Goal: Transaction & Acquisition: Purchase product/service

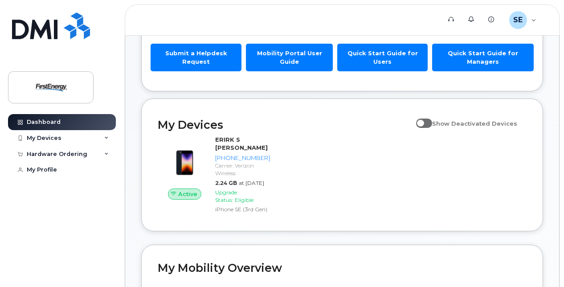
scroll to position [80, 0]
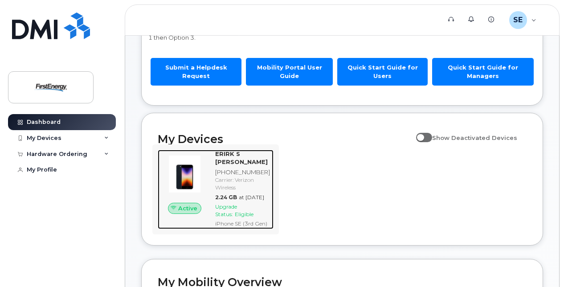
click at [191, 212] on span "Active" at bounding box center [187, 208] width 19 height 8
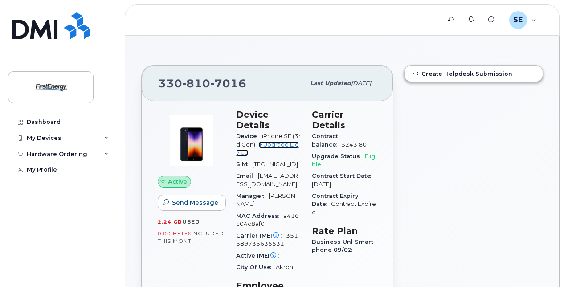
click at [278, 143] on link "+ Upgrade Device" at bounding box center [267, 148] width 63 height 15
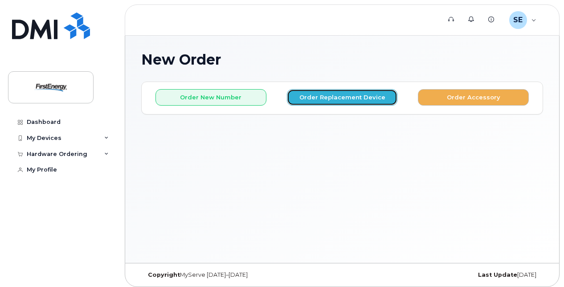
click at [342, 98] on button "Order Replacement Device" at bounding box center [342, 97] width 111 height 16
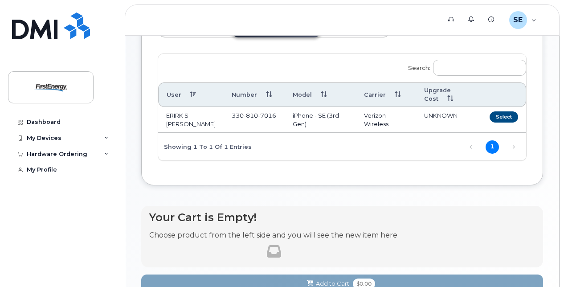
scroll to position [89, 0]
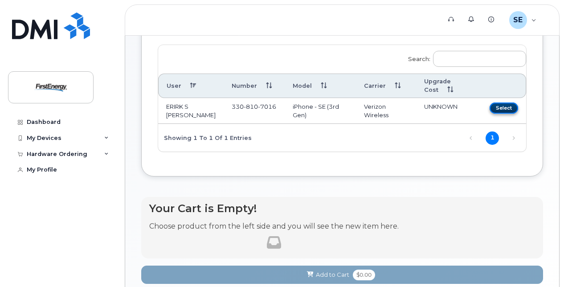
click at [504, 107] on button "Select" at bounding box center [503, 107] width 28 height 11
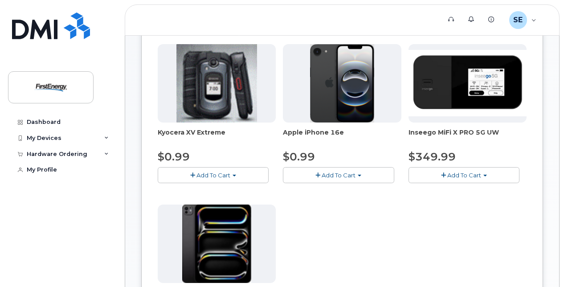
scroll to position [134, 0]
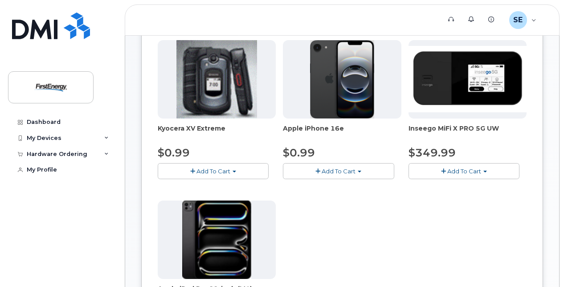
click at [338, 167] on span "Add To Cart" at bounding box center [339, 170] width 34 height 7
click at [318, 168] on span "button" at bounding box center [317, 171] width 5 height 6
click at [319, 185] on link "$0.99 - 2 Year Upgrade" at bounding box center [328, 187] width 86 height 11
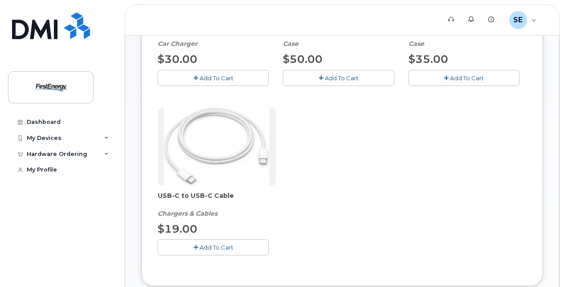
scroll to position [265, 0]
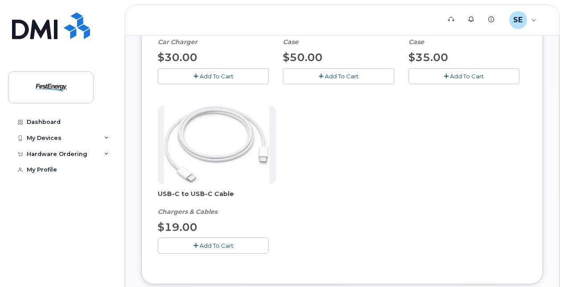
click at [222, 246] on span "Add To Cart" at bounding box center [216, 245] width 34 height 7
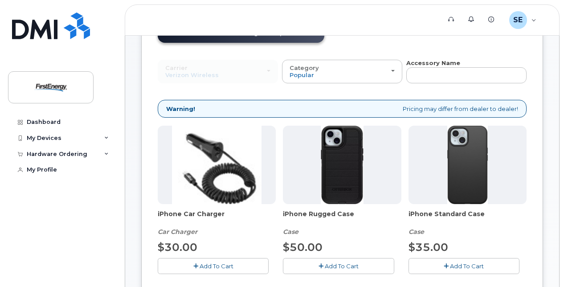
scroll to position [86, 0]
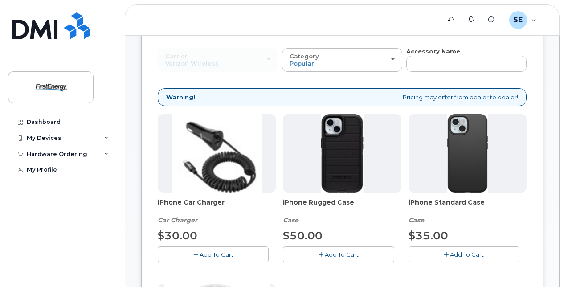
click at [342, 252] on span "Add To Cart" at bounding box center [342, 254] width 34 height 7
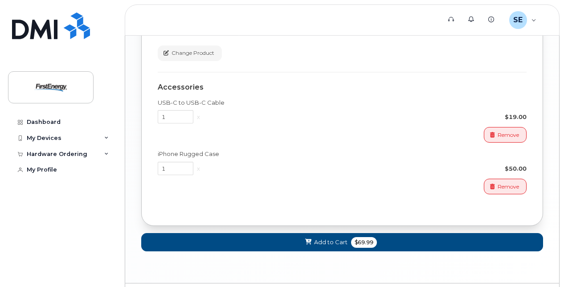
scroll to position [798, 0]
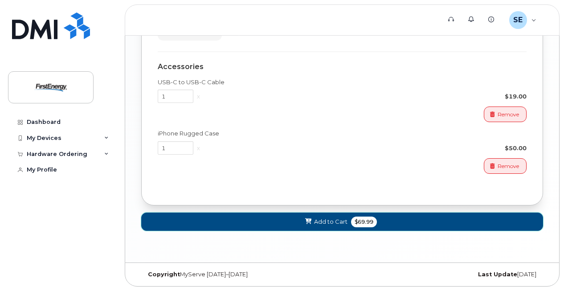
click at [309, 219] on icon at bounding box center [308, 222] width 6 height 6
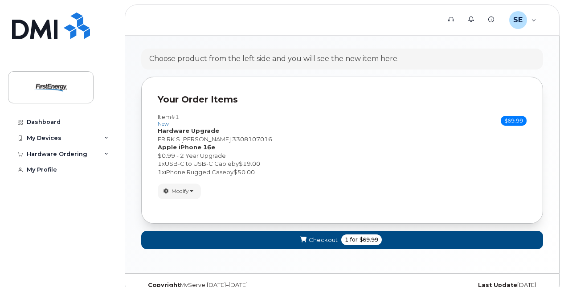
scroll to position [171, 0]
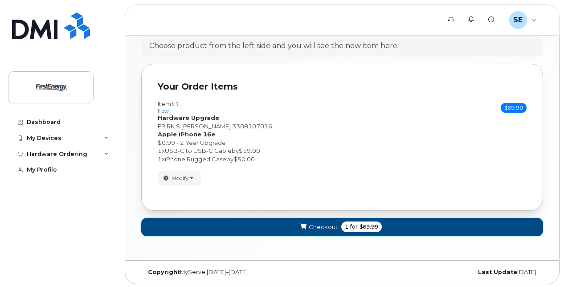
click at [262, 225] on button "Checkout 1 for $69.99" at bounding box center [342, 227] width 402 height 18
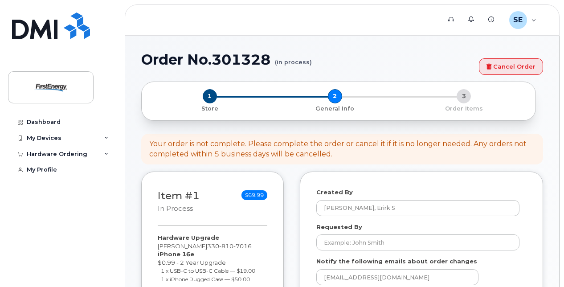
select select
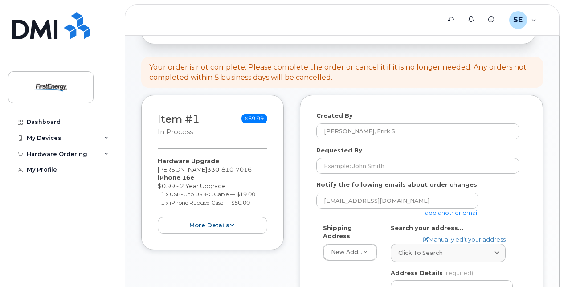
scroll to position [89, 0]
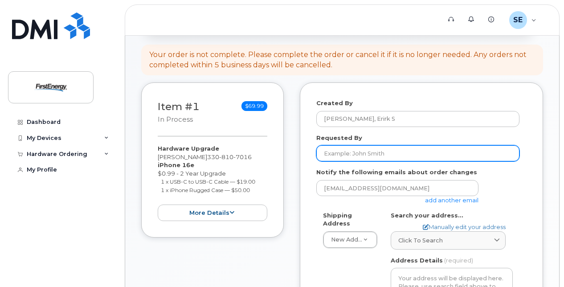
click at [382, 152] on input "Requested By" at bounding box center [417, 153] width 203 height 16
type input "E"
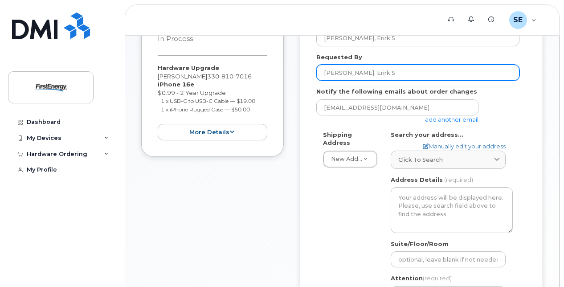
scroll to position [178, 0]
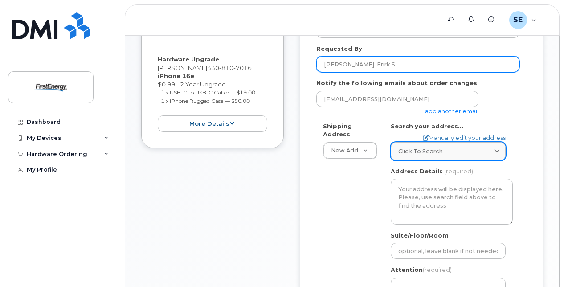
type input "Shaw. Erirk S"
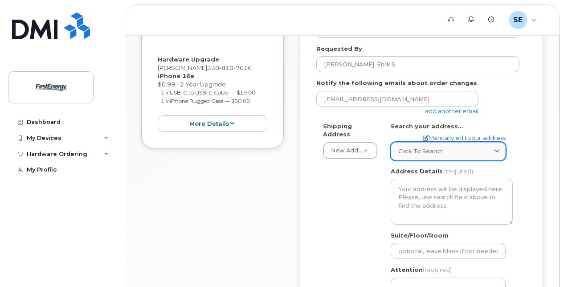
click at [445, 152] on div "Click to search" at bounding box center [448, 151] width 100 height 8
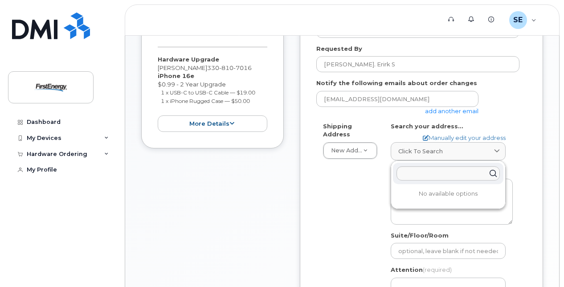
click at [357, 200] on div "Shipping Address New Address New Address AB Search your address... Manually edi…" at bounding box center [417, 228] width 203 height 213
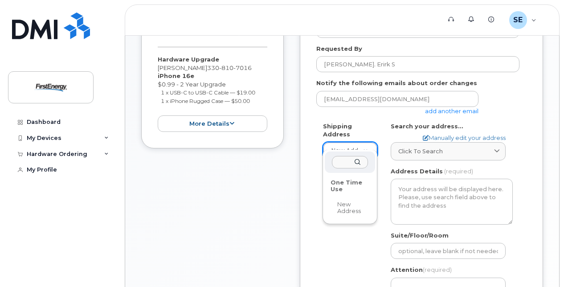
click at [344, 184] on div "One Time Use" at bounding box center [349, 185] width 45 height 21
select select
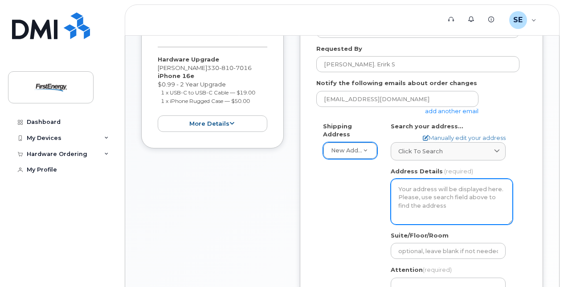
click at [424, 193] on textarea "Address Details" at bounding box center [452, 201] width 122 height 45
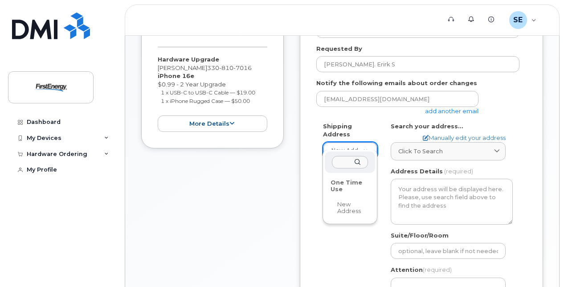
click at [345, 183] on div "One Time Use" at bounding box center [349, 185] width 45 height 21
click at [357, 159] on div "4795 Riverrock Way" at bounding box center [350, 162] width 50 height 22
type input "4"
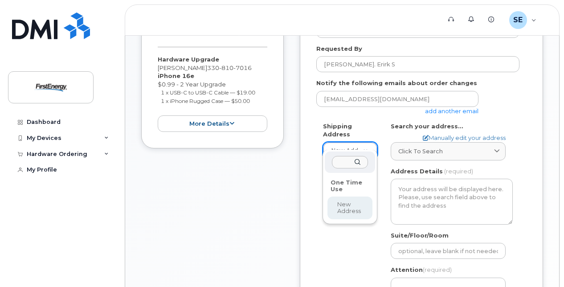
select select
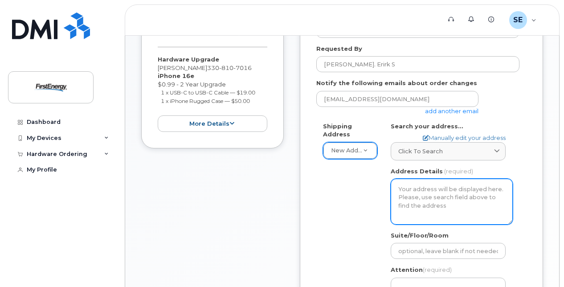
click at [441, 190] on textarea "Address Details" at bounding box center [452, 201] width 122 height 45
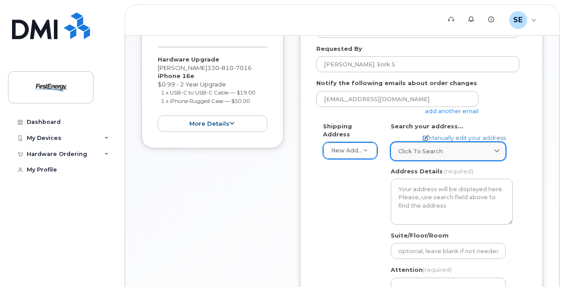
click at [464, 154] on div "Click to search" at bounding box center [448, 151] width 100 height 8
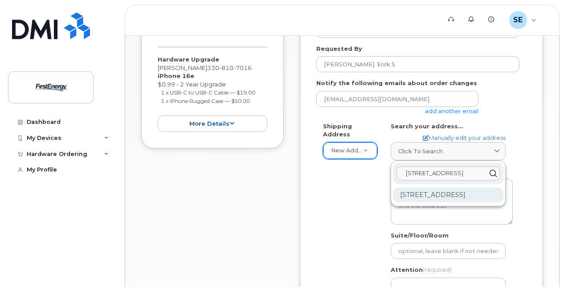
type input "4795 Riverrock Way"
click at [452, 194] on div "4795 Riverrock Way Medina OH 44256-5540" at bounding box center [448, 194] width 110 height 15
select select
type textarea "4795 Riverrock Way MEDINA OH 44256-5540 UNITED STATES"
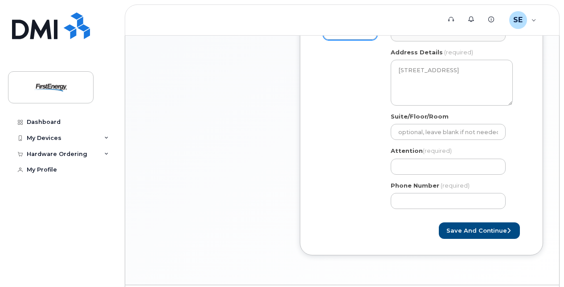
scroll to position [312, 0]
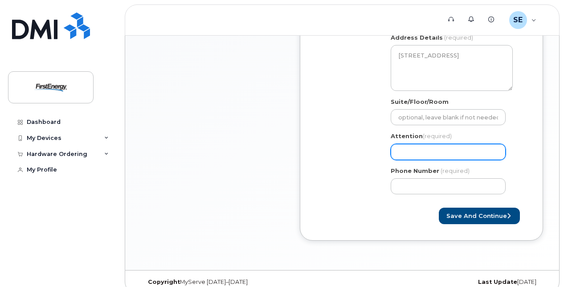
click at [415, 151] on input "Attention (required)" at bounding box center [448, 152] width 115 height 16
select select
type input "E"
select select
type input "Er"
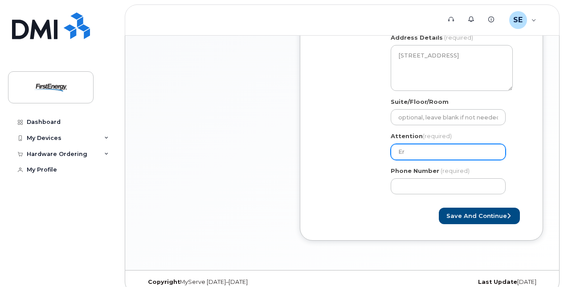
select select
type input "Eri"
select select
type input "Erir"
select select
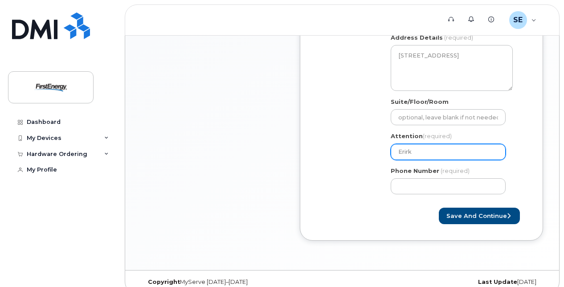
type input "Erirk"
select select
type input "Erirk S"
select select
type input "Erirk Sh"
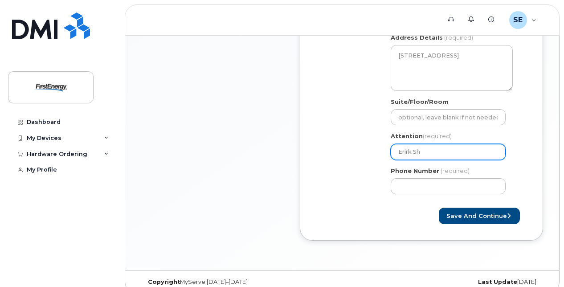
select select
type input "Erirk Sha"
select select
type input "[PERSON_NAME]"
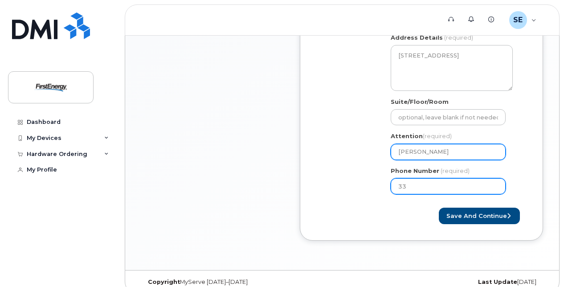
type input "330"
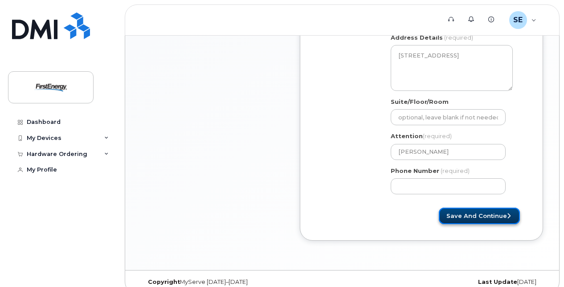
click at [501, 215] on button "Save and Continue" at bounding box center [479, 216] width 81 height 16
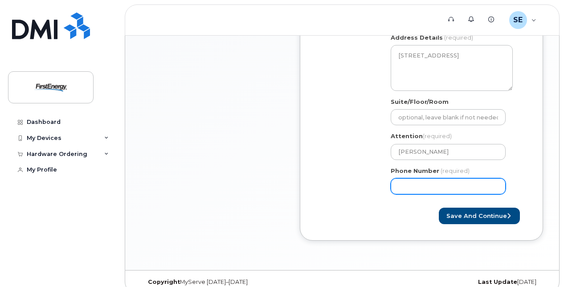
drag, startPoint x: 459, startPoint y: 183, endPoint x: 350, endPoint y: 185, distance: 108.7
click at [350, 185] on div "Shipping Address New Address New Address OH Medina Search your address... Manua…" at bounding box center [417, 94] width 203 height 213
type input "330810701"
select select
type input "3308107016"
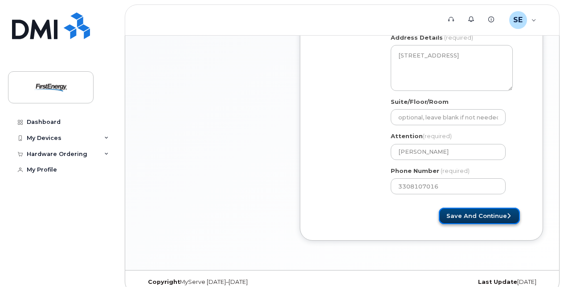
click at [477, 212] on button "Save and Continue" at bounding box center [479, 216] width 81 height 16
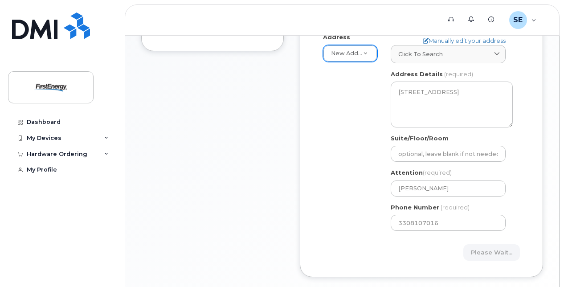
scroll to position [223, 0]
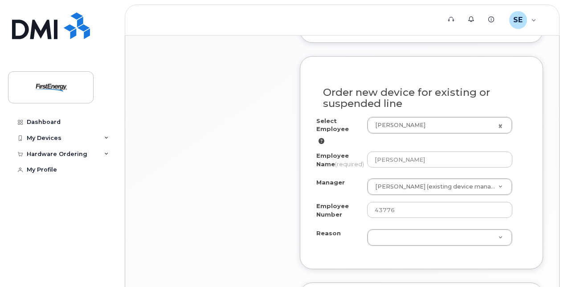
scroll to position [490, 0]
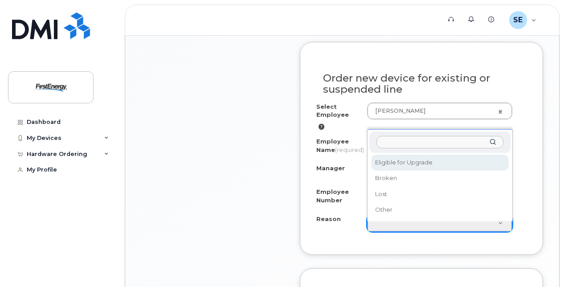
select select "eligible_for_upgrade"
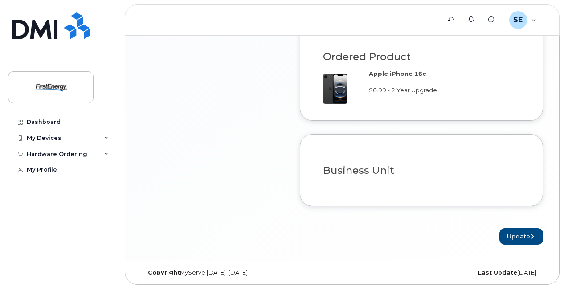
scroll to position [744, 0]
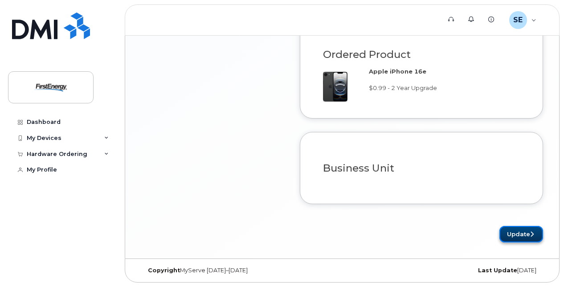
click at [525, 232] on button "Update" at bounding box center [521, 234] width 44 height 16
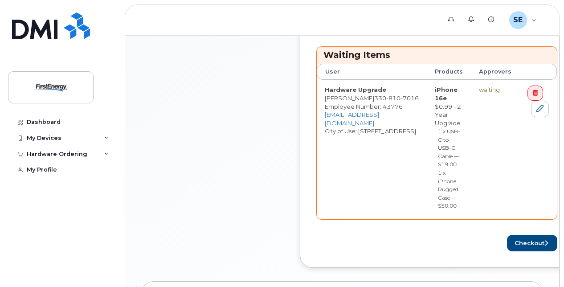
scroll to position [401, 0]
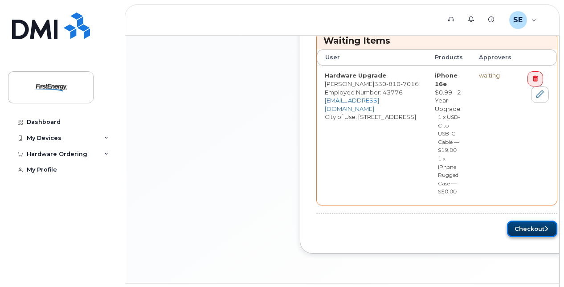
click at [517, 226] on button "Checkout" at bounding box center [532, 228] width 50 height 16
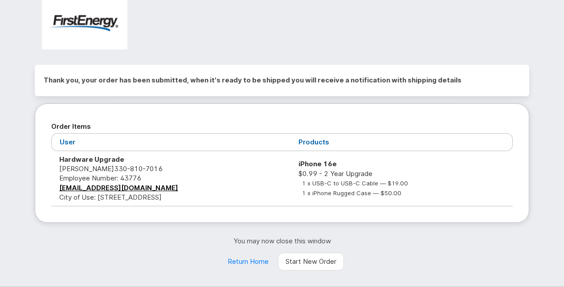
scroll to position [50, 0]
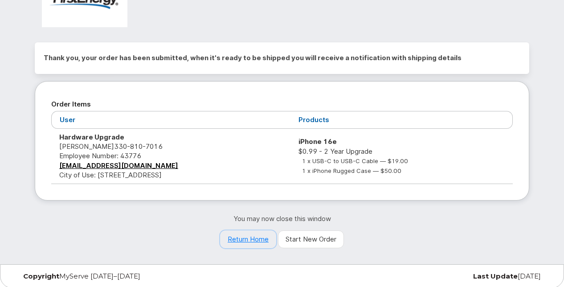
click at [248, 237] on link "Return Home" at bounding box center [248, 239] width 56 height 18
